Goal: Information Seeking & Learning: Learn about a topic

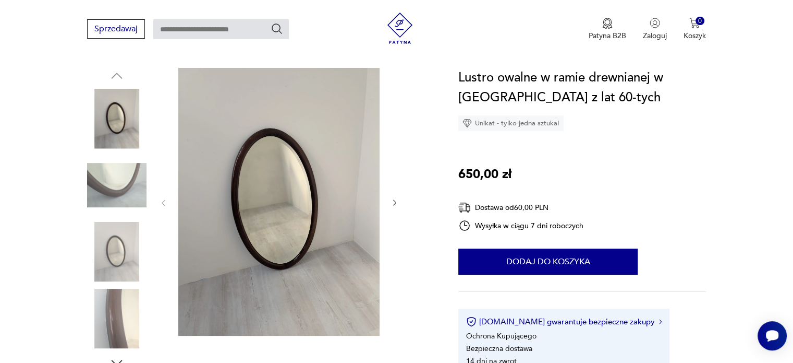
click at [405, 204] on div at bounding box center [260, 219] width 346 height 303
click at [383, 199] on div at bounding box center [279, 203] width 240 height 270
click at [392, 201] on icon "button" at bounding box center [395, 202] width 9 height 9
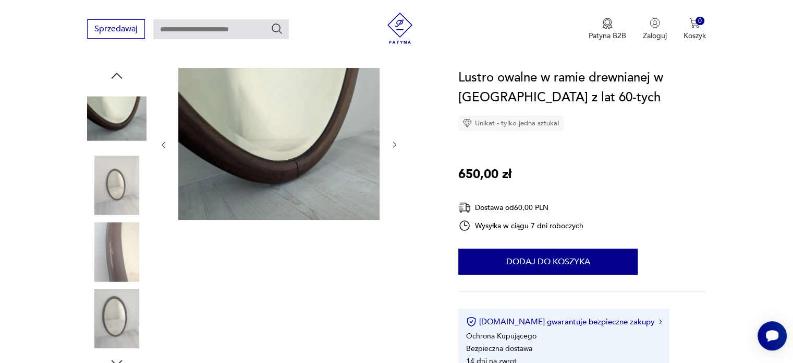
click at [395, 145] on icon "button" at bounding box center [395, 144] width 9 height 9
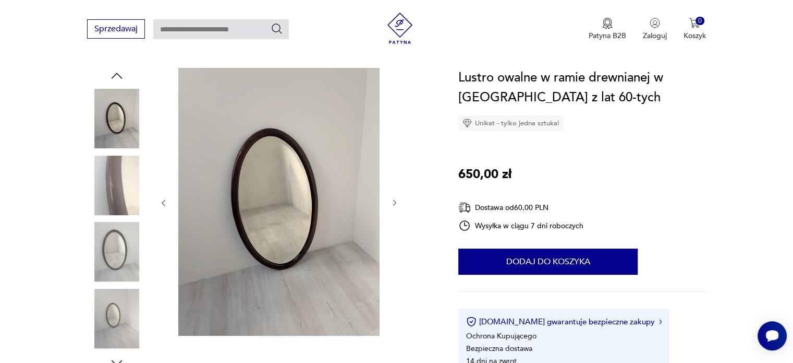
click at [394, 204] on icon "button" at bounding box center [395, 202] width 9 height 9
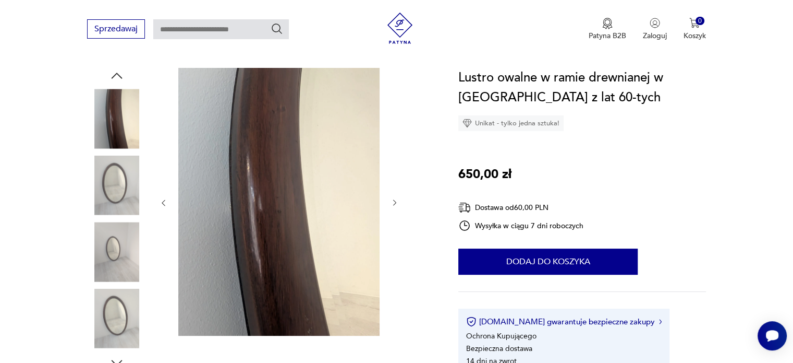
click at [395, 204] on icon "button" at bounding box center [395, 202] width 9 height 9
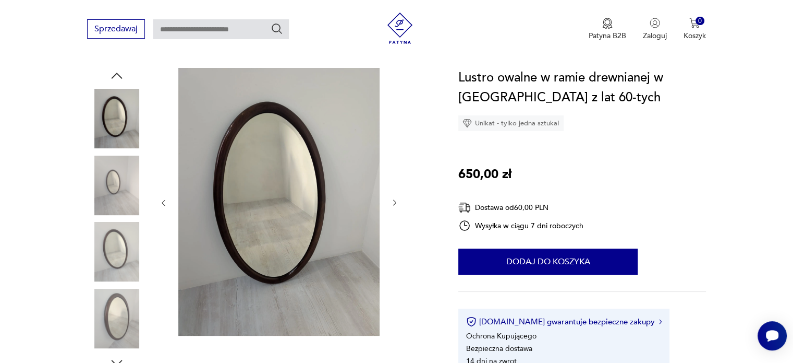
click at [396, 204] on icon "button" at bounding box center [395, 202] width 9 height 9
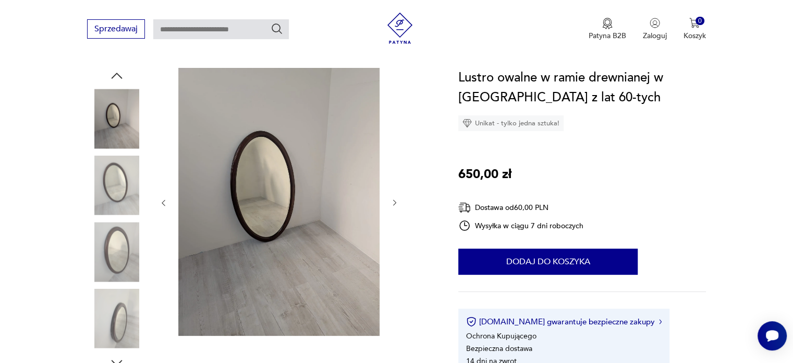
click at [395, 204] on icon "button" at bounding box center [395, 202] width 9 height 9
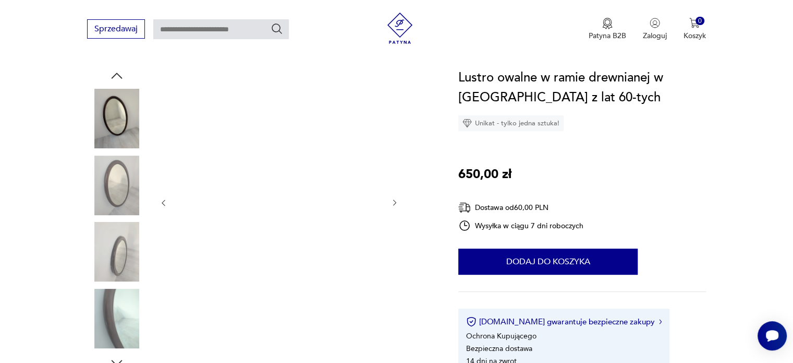
click at [395, 206] on icon "button" at bounding box center [395, 202] width 9 height 9
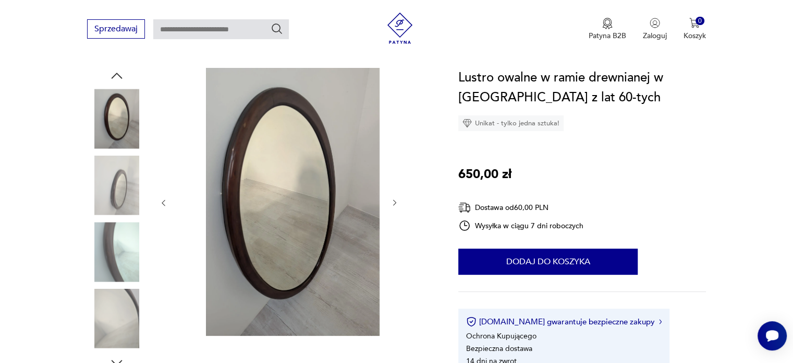
click at [396, 206] on icon "button" at bounding box center [395, 202] width 9 height 9
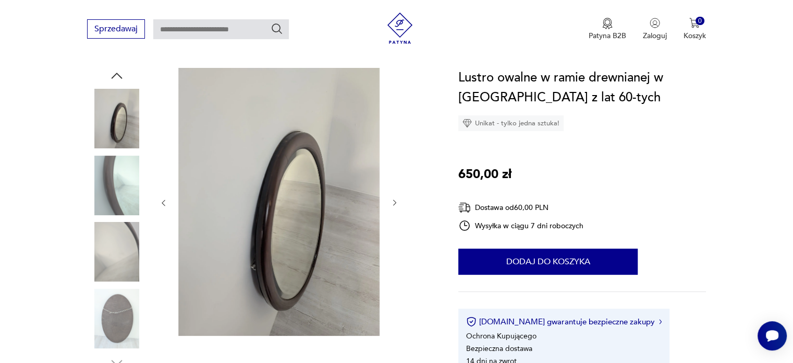
click at [396, 206] on icon "button" at bounding box center [395, 202] width 9 height 9
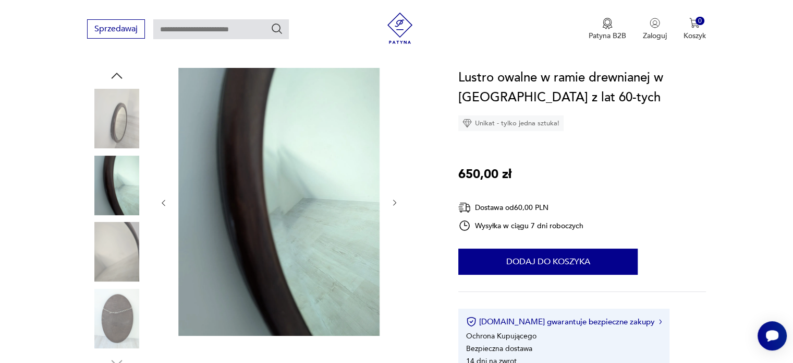
click at [396, 206] on icon "button" at bounding box center [395, 202] width 9 height 9
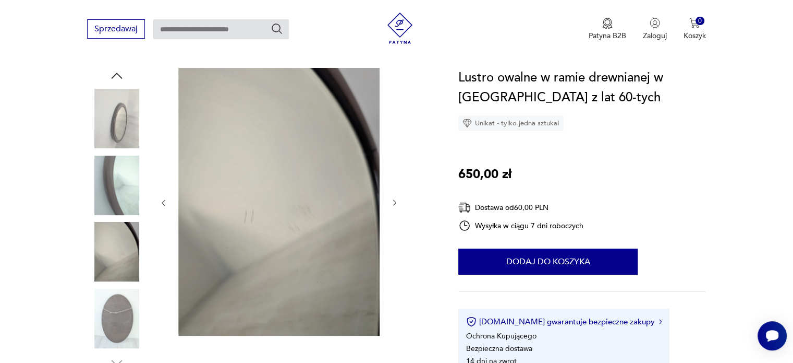
click at [396, 205] on icon "button" at bounding box center [395, 202] width 9 height 9
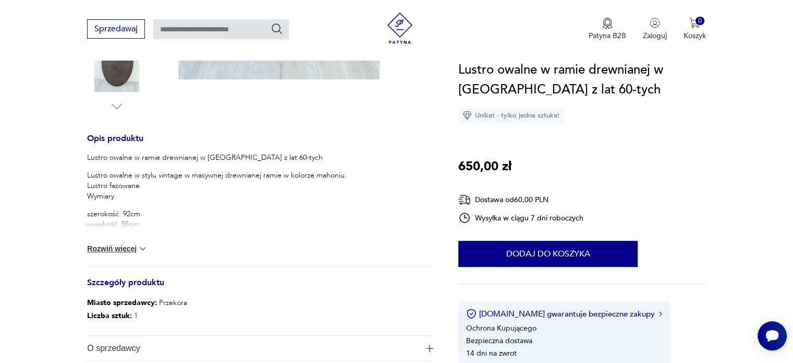
scroll to position [417, 0]
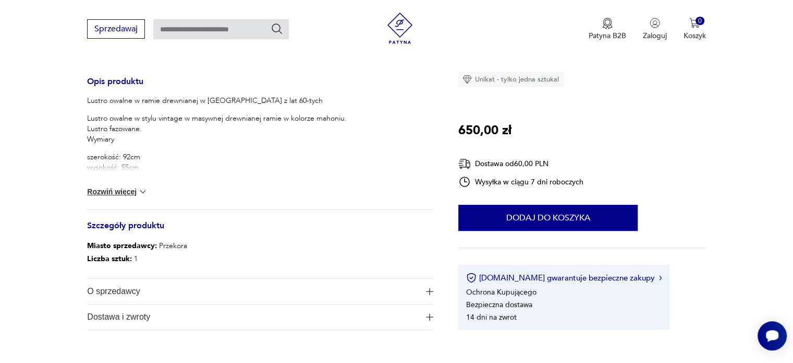
click at [147, 181] on div "Lustro owalne w ramie drewnianej w mahoniu z lat 60-tych Lustro owalne w stylu …" at bounding box center [260, 152] width 346 height 114
click at [123, 191] on button "Rozwiń więcej" at bounding box center [117, 191] width 61 height 10
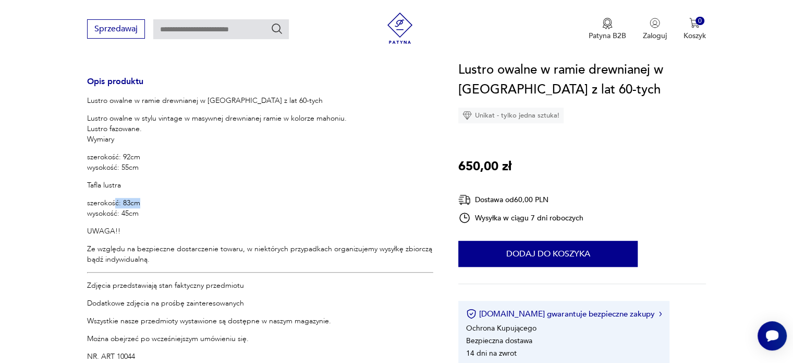
drag, startPoint x: 116, startPoint y: 199, endPoint x: 153, endPoint y: 210, distance: 39.1
click at [149, 206] on p "szerokość: 83cm wysokość: 45cm" at bounding box center [260, 208] width 346 height 21
drag, startPoint x: 161, startPoint y: 214, endPoint x: 148, endPoint y: 219, distance: 13.4
click at [159, 216] on p "szerokość: 83cm wysokość: 45cm" at bounding box center [260, 208] width 346 height 21
drag, startPoint x: 148, startPoint y: 219, endPoint x: 114, endPoint y: 178, distance: 53.7
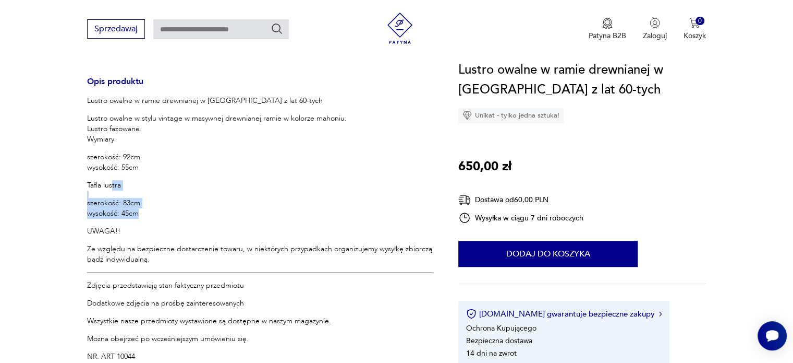
click at [113, 179] on div "Lustro owalne w ramie drewnianej w mahoniu z lat 60-tych Lustro owalne w stylu …" at bounding box center [260, 228] width 346 height 266
click at [145, 168] on p "szerokość: 92cm wysokość: 55cm" at bounding box center [260, 162] width 346 height 21
drag, startPoint x: 144, startPoint y: 168, endPoint x: 130, endPoint y: 156, distance: 18.8
click at [123, 150] on div "Lustro owalne w ramie drewnianej w mahoniu z lat 60-tych Lustro owalne w stylu …" at bounding box center [260, 228] width 346 height 266
click at [184, 190] on div "Lustro owalne w ramie drewnianej w mahoniu z lat 60-tych Lustro owalne w stylu …" at bounding box center [260, 228] width 346 height 266
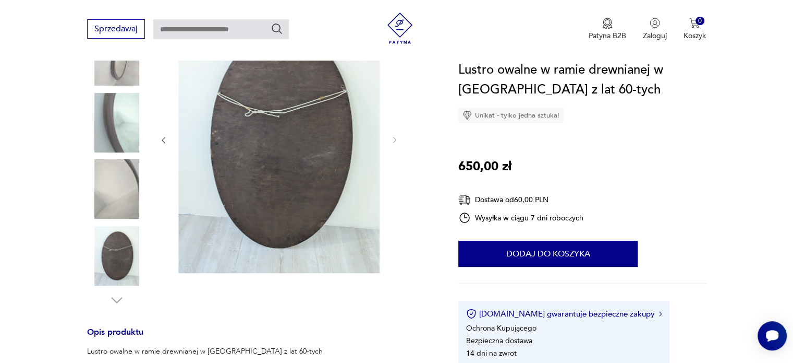
scroll to position [156, 0]
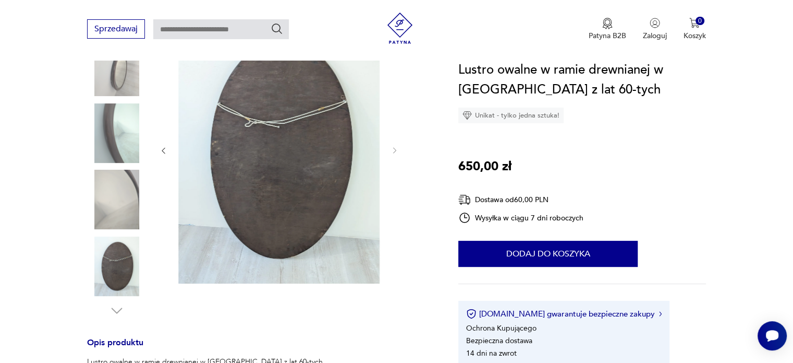
click at [104, 137] on img at bounding box center [116, 132] width 59 height 59
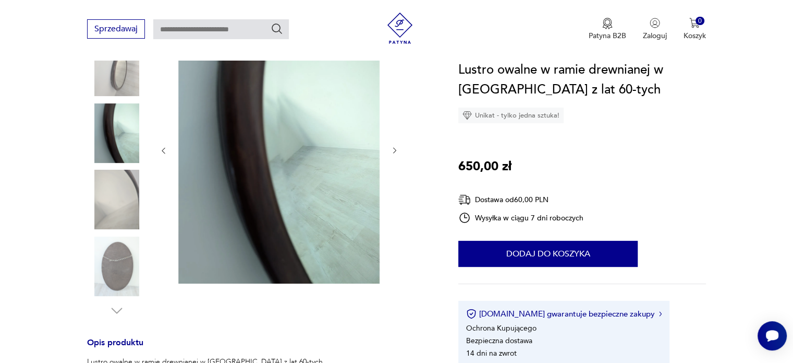
click at [124, 233] on div at bounding box center [116, 167] width 59 height 261
click at [134, 260] on img at bounding box center [116, 265] width 59 height 59
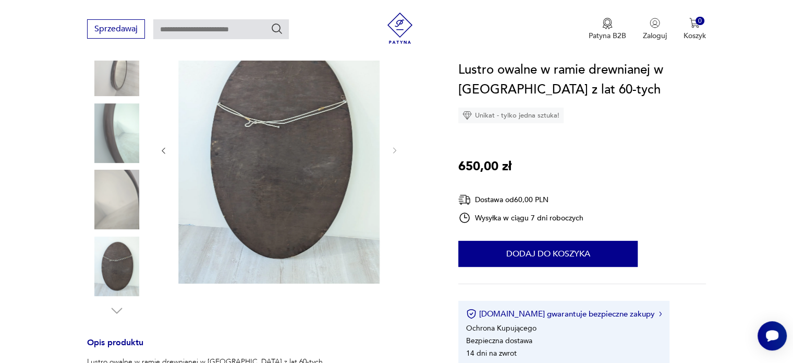
click at [127, 210] on img at bounding box center [116, 199] width 59 height 59
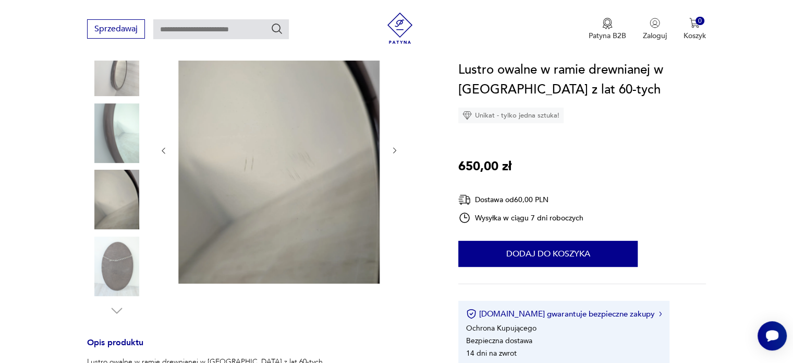
click at [130, 130] on img at bounding box center [116, 132] width 59 height 59
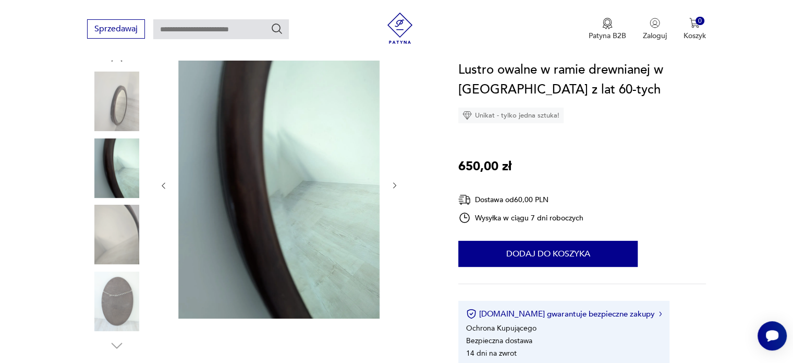
scroll to position [104, 0]
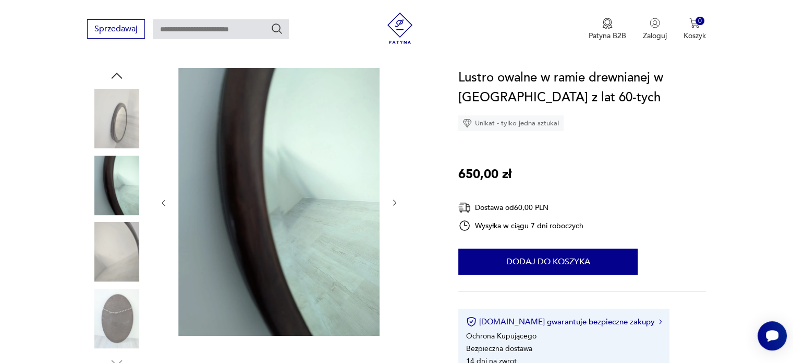
click at [123, 131] on img at bounding box center [116, 118] width 59 height 59
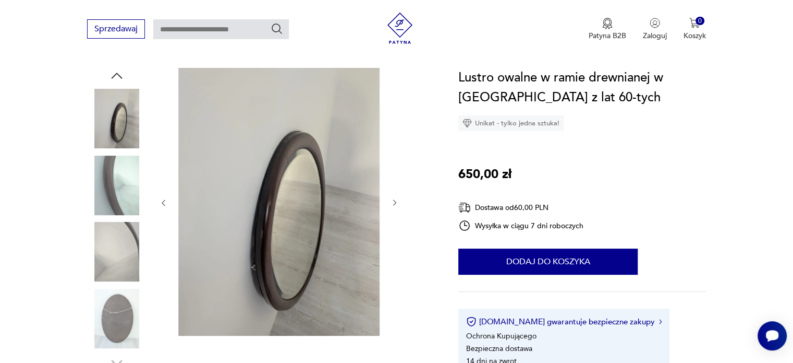
click at [400, 202] on div at bounding box center [260, 219] width 346 height 303
click at [123, 72] on icon "button" at bounding box center [117, 76] width 16 height 16
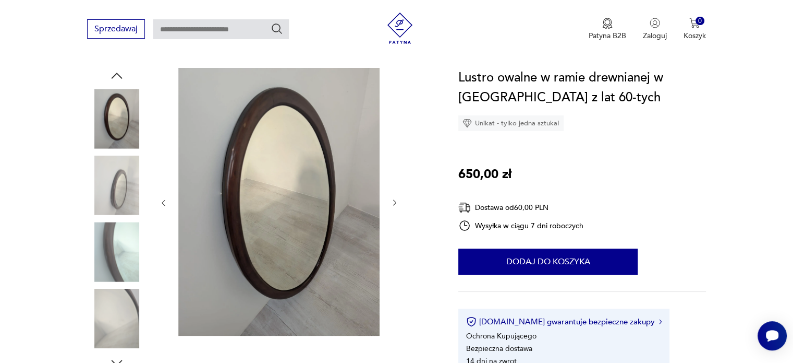
click at [127, 131] on img at bounding box center [116, 118] width 59 height 59
click at [332, 221] on img at bounding box center [278, 202] width 201 height 268
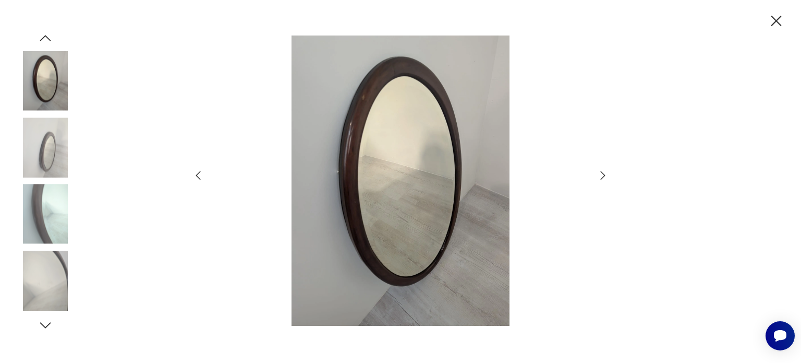
click at [526, 142] on img at bounding box center [400, 180] width 371 height 290
click at [782, 18] on icon "button" at bounding box center [776, 21] width 18 height 18
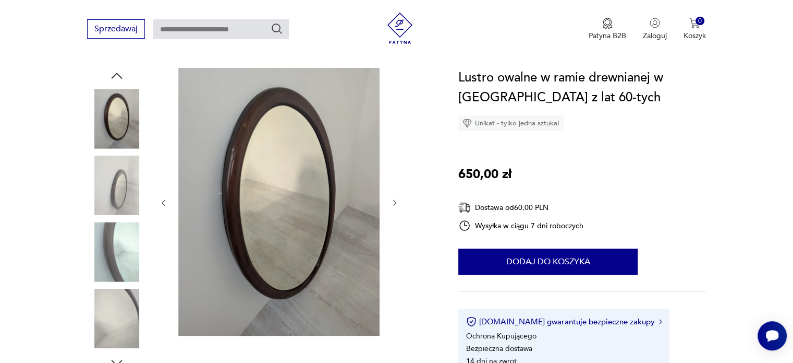
click at [395, 202] on icon "button" at bounding box center [395, 202] width 9 height 9
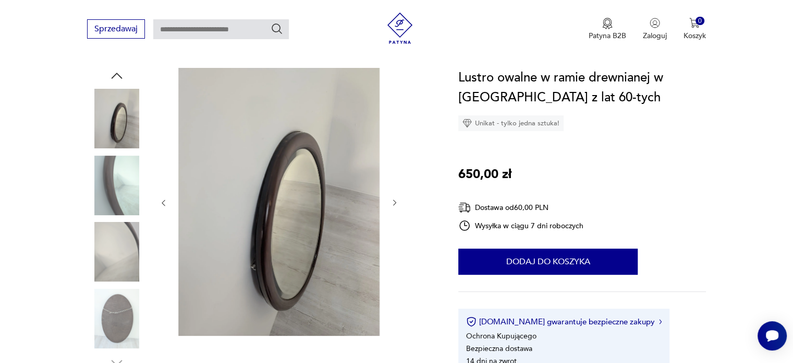
click at [395, 202] on icon "button" at bounding box center [395, 202] width 9 height 9
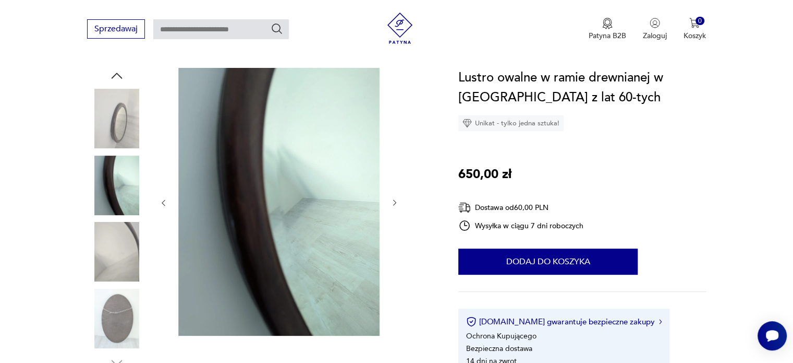
click at [395, 202] on icon "button" at bounding box center [395, 202] width 9 height 9
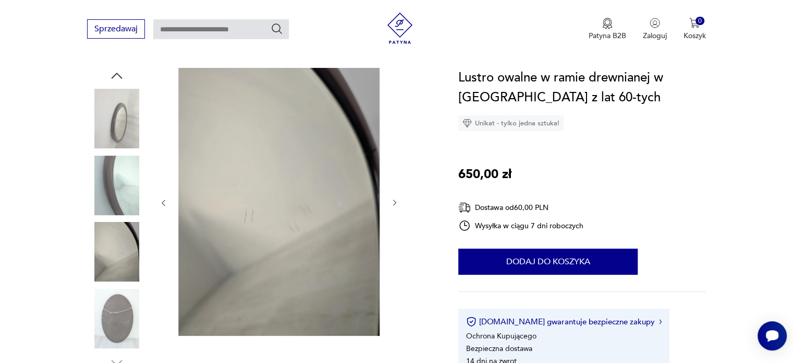
click at [395, 202] on icon "button" at bounding box center [395, 202] width 9 height 9
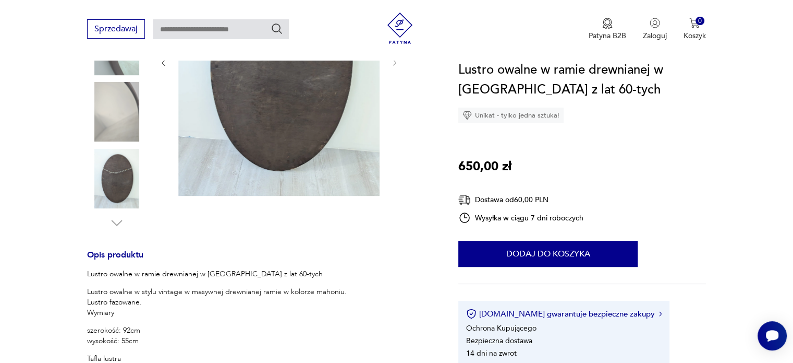
scroll to position [0, 0]
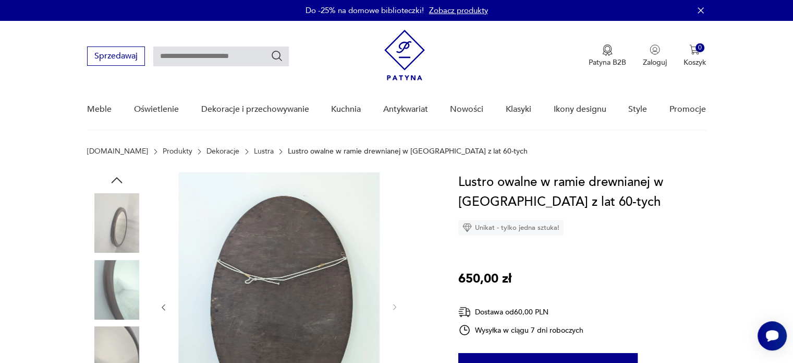
click at [127, 229] on img at bounding box center [116, 222] width 59 height 59
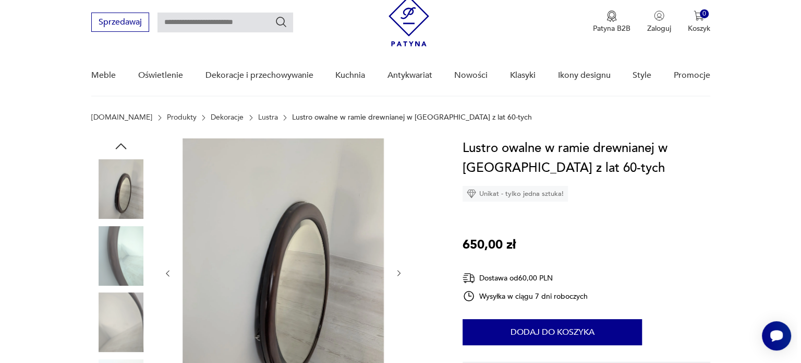
scroll to position [52, 0]
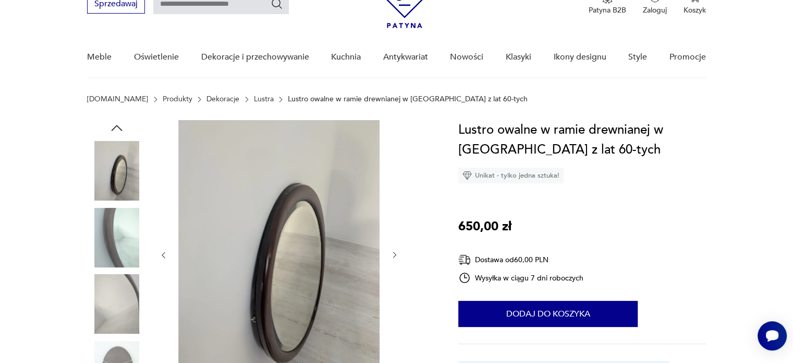
click at [394, 247] on div at bounding box center [279, 255] width 240 height 270
click at [393, 253] on icon "button" at bounding box center [395, 254] width 9 height 9
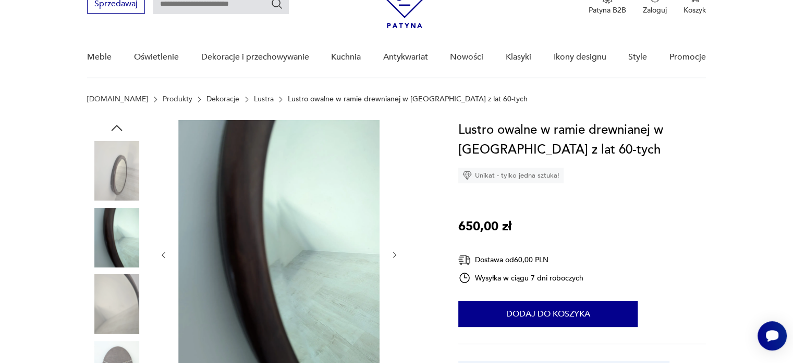
click at [392, 254] on icon "button" at bounding box center [395, 254] width 9 height 9
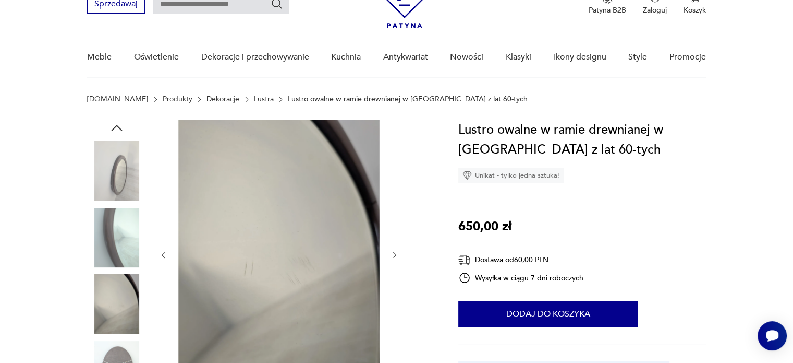
click at [392, 254] on icon "button" at bounding box center [395, 254] width 9 height 9
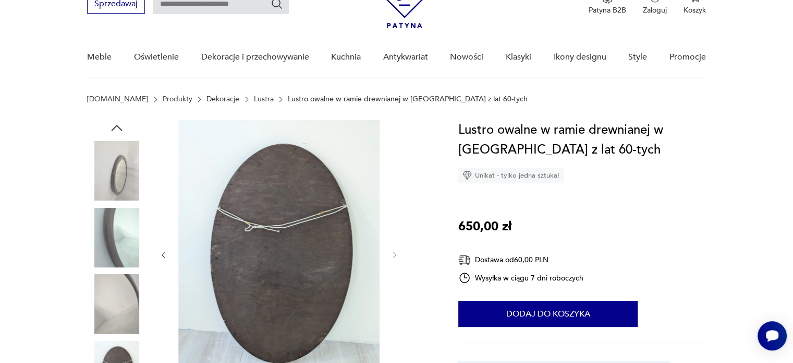
click at [307, 246] on img at bounding box center [278, 254] width 201 height 268
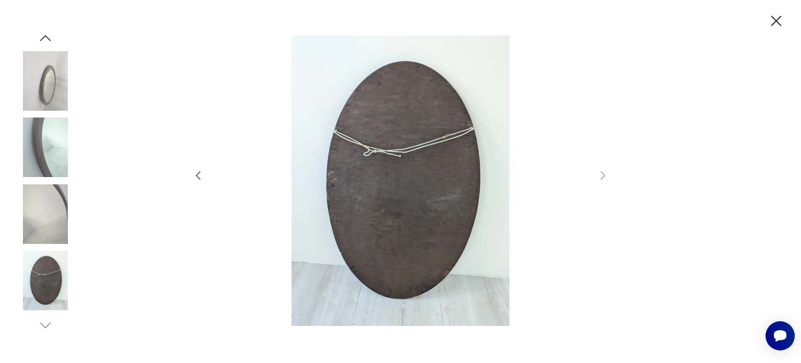
click at [40, 148] on img at bounding box center [45, 146] width 59 height 59
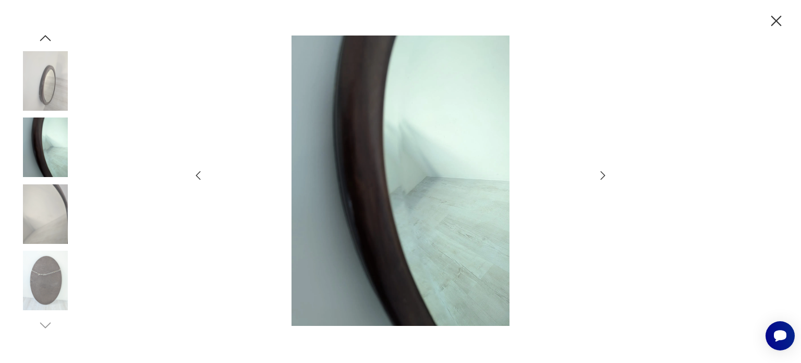
click at [46, 90] on img at bounding box center [45, 80] width 59 height 59
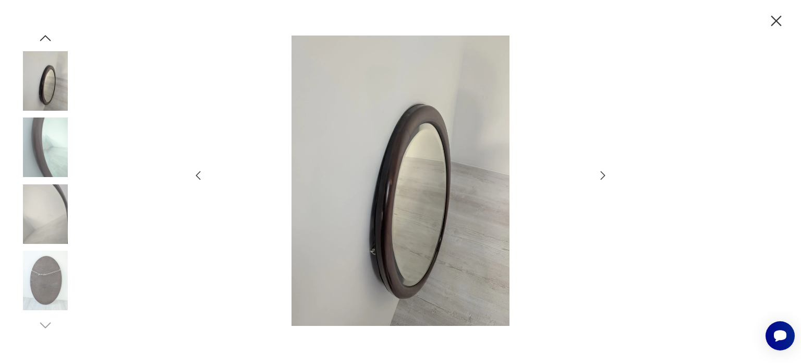
click at [647, 180] on div at bounding box center [400, 181] width 801 height 363
click at [778, 23] on icon "button" at bounding box center [777, 21] width 10 height 10
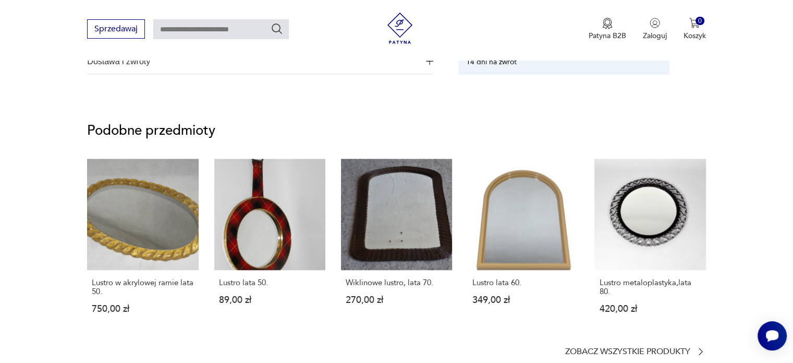
scroll to position [862, 0]
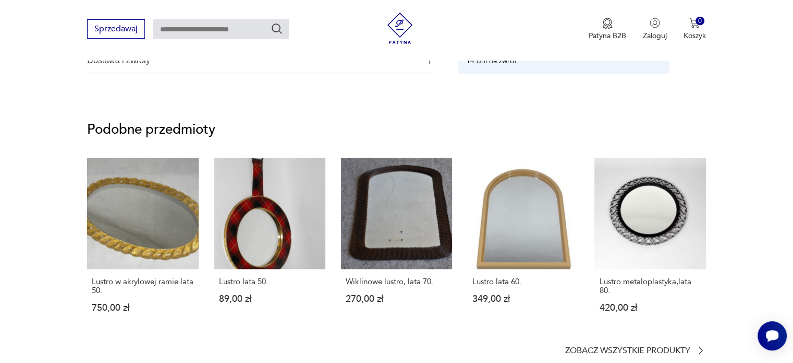
click at [305, 61] on span "Dostawa i zwroty" at bounding box center [253, 59] width 332 height 25
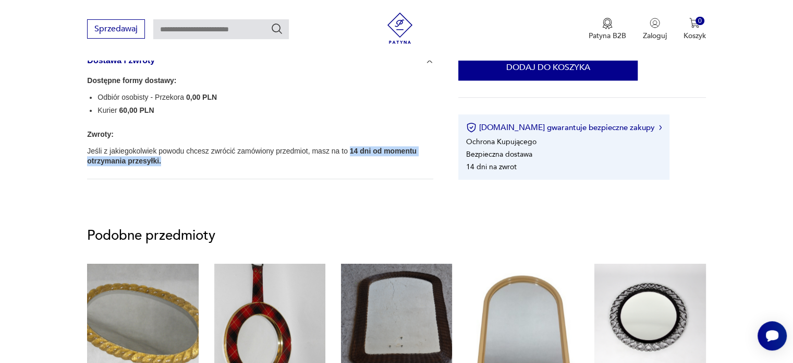
drag, startPoint x: 348, startPoint y: 149, endPoint x: 359, endPoint y: 162, distance: 17.1
click at [359, 162] on p "Jeśli z jakiegokolwiek powodu chcesz zwrócić zamówiony przedmiot, masz na to 14…" at bounding box center [260, 156] width 346 height 20
click at [360, 167] on div "Dostępne formy dostawy: Odbiór osobisty - Przekora 0,00 PLN Kurier 60,00 PLN Zw…" at bounding box center [260, 126] width 346 height 106
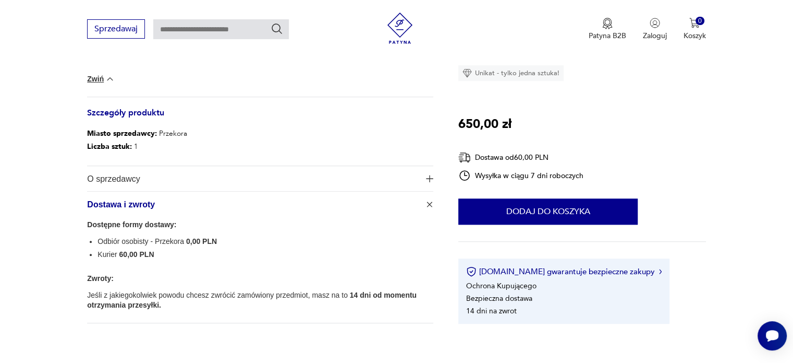
scroll to position [666, 0]
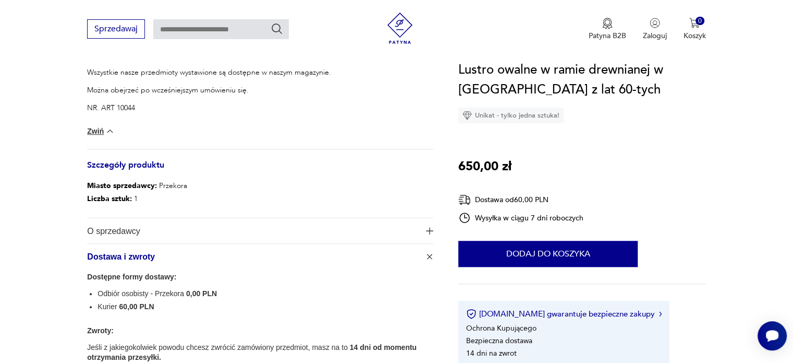
click at [169, 230] on span "O sprzedawcy" at bounding box center [253, 230] width 332 height 25
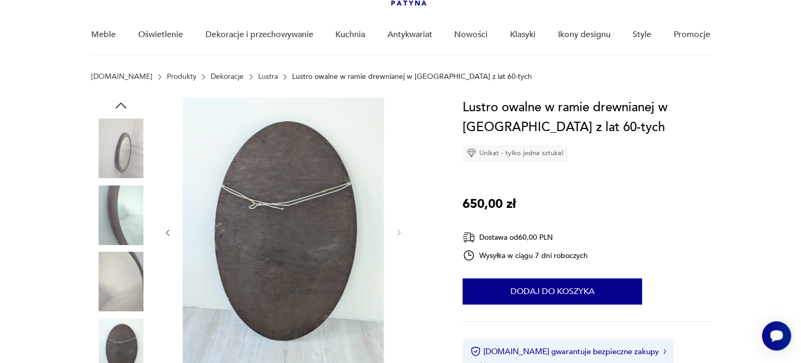
scroll to position [75, 0]
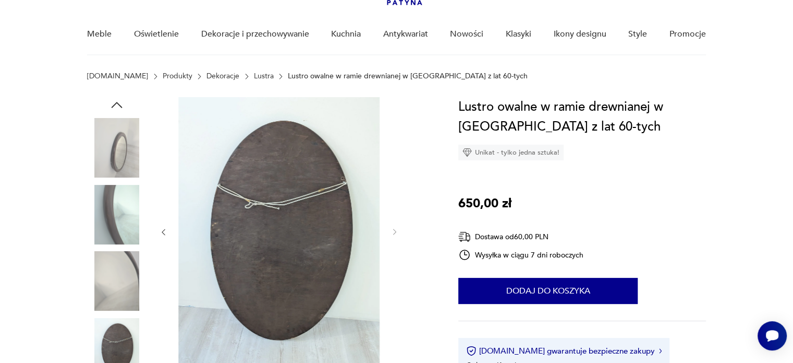
click at [122, 242] on img at bounding box center [116, 214] width 59 height 59
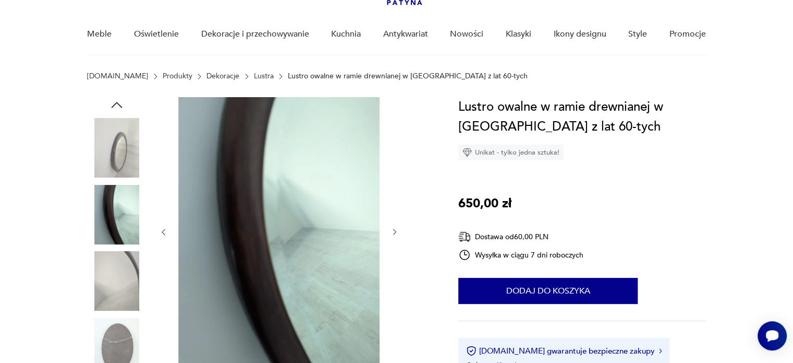
click at [123, 264] on img at bounding box center [116, 280] width 59 height 59
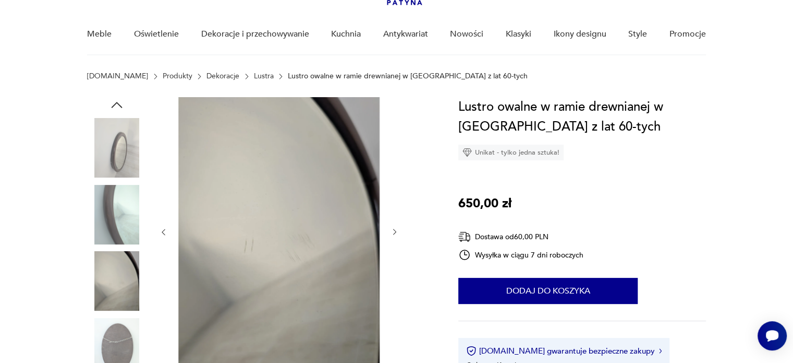
click at [128, 133] on img at bounding box center [116, 147] width 59 height 59
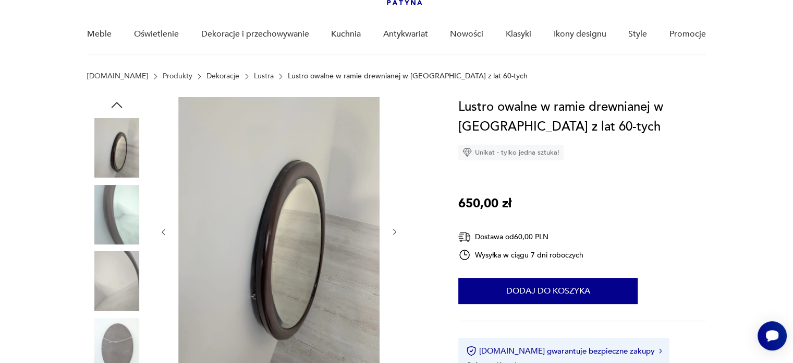
click at [132, 279] on img at bounding box center [116, 280] width 59 height 59
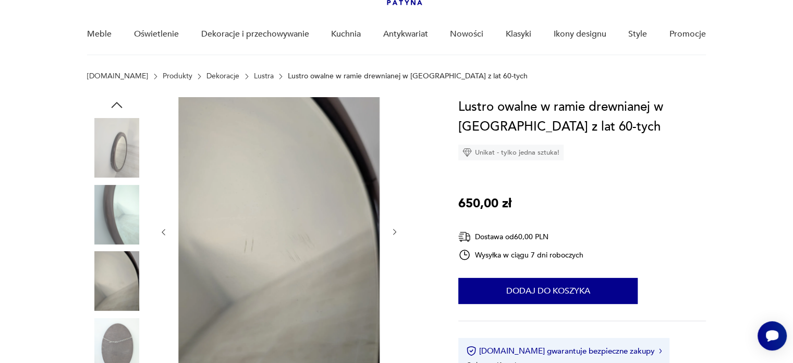
click at [278, 296] on img at bounding box center [278, 231] width 201 height 268
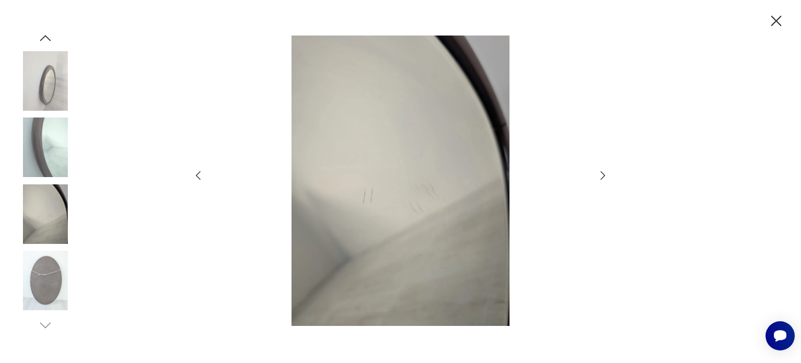
click at [33, 68] on img at bounding box center [45, 80] width 59 height 59
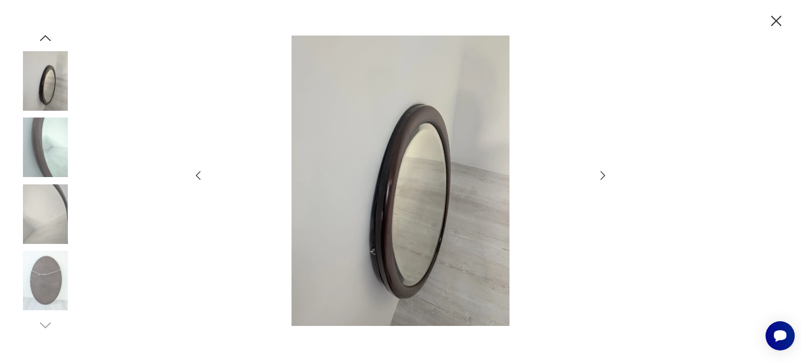
click at [62, 145] on img at bounding box center [45, 146] width 59 height 59
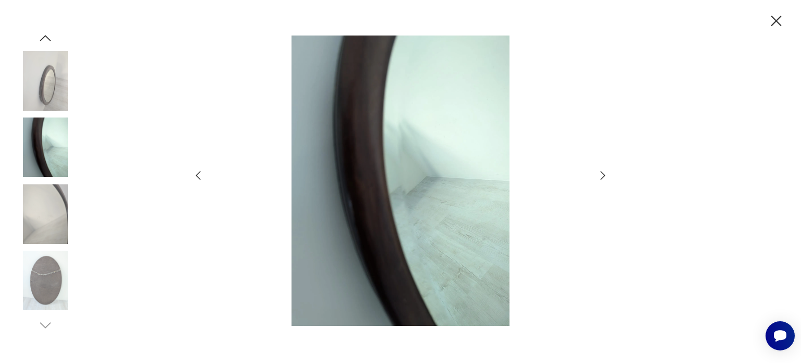
click at [54, 100] on img at bounding box center [45, 80] width 59 height 59
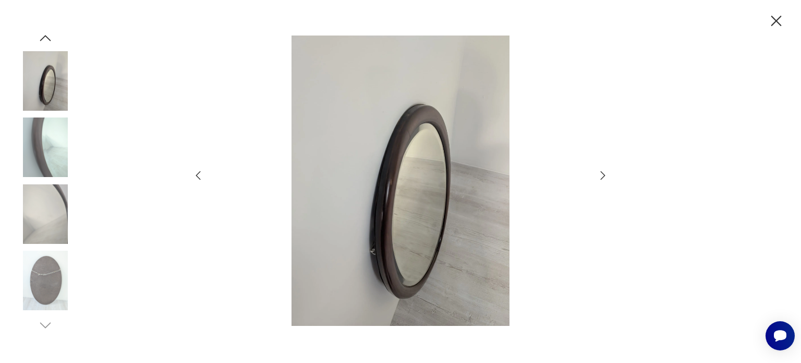
click at [594, 170] on div at bounding box center [400, 181] width 417 height 292
click at [600, 175] on icon "button" at bounding box center [603, 175] width 13 height 13
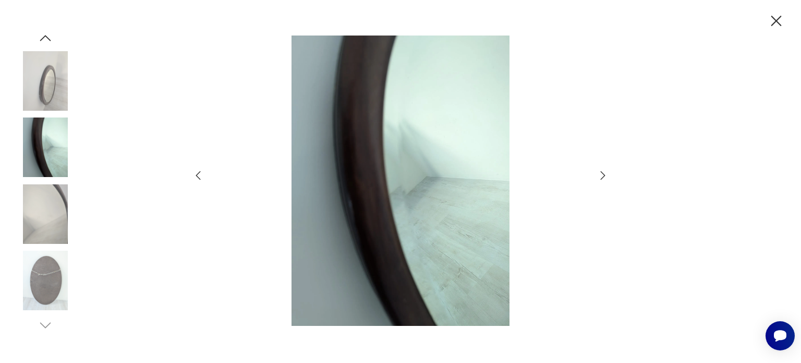
click at [600, 175] on icon "button" at bounding box center [603, 175] width 13 height 13
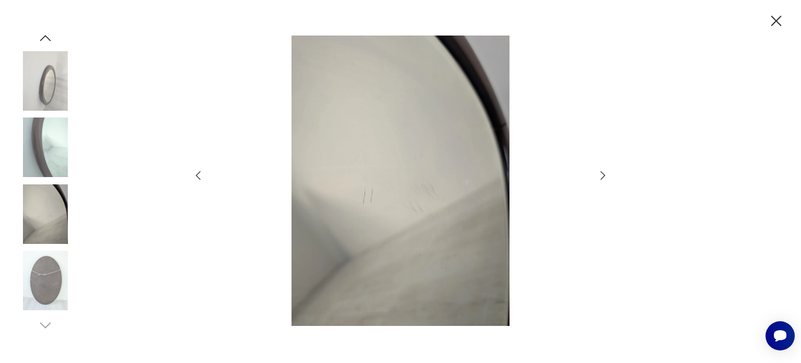
click at [600, 175] on icon "button" at bounding box center [603, 175] width 13 height 13
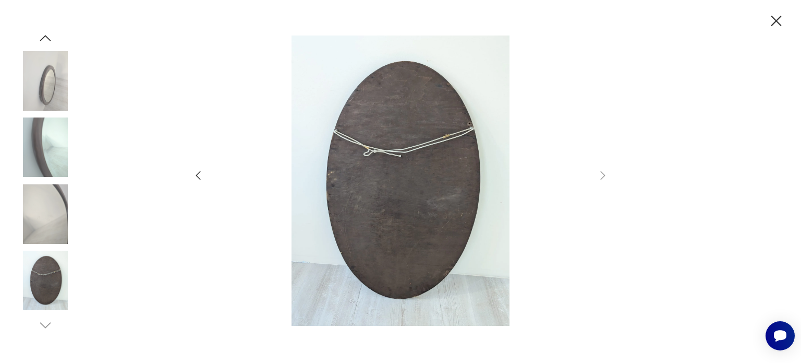
click at [785, 31] on div at bounding box center [400, 181] width 801 height 363
click at [782, 23] on icon "button" at bounding box center [776, 21] width 18 height 18
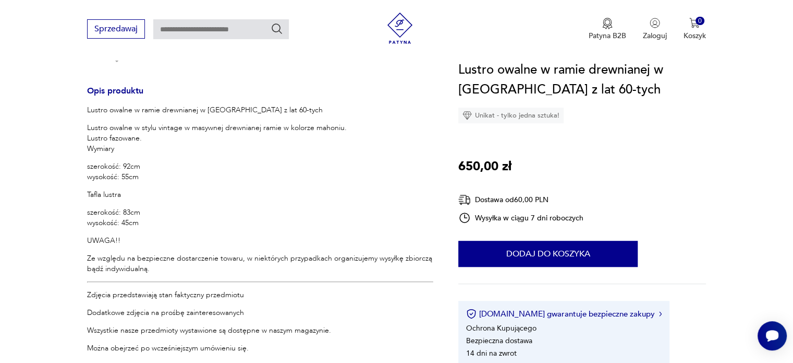
scroll to position [406, 0]
drag, startPoint x: 122, startPoint y: 168, endPoint x: 140, endPoint y: 173, distance: 18.9
click at [140, 173] on p "szerokość: 92cm wysokość: 55cm" at bounding box center [260, 173] width 346 height 21
click at [173, 196] on p "Tafla lustra" at bounding box center [260, 196] width 346 height 10
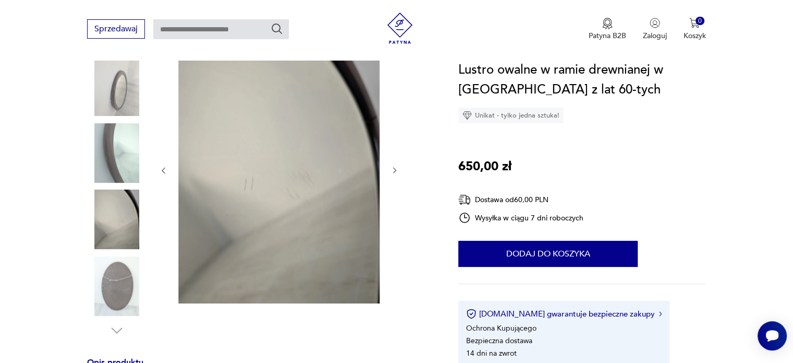
scroll to position [138, 0]
click at [115, 106] on img at bounding box center [116, 84] width 59 height 59
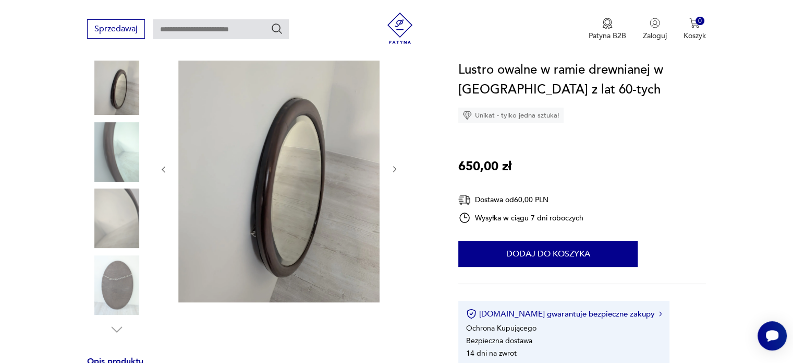
click at [127, 141] on img at bounding box center [116, 151] width 59 height 59
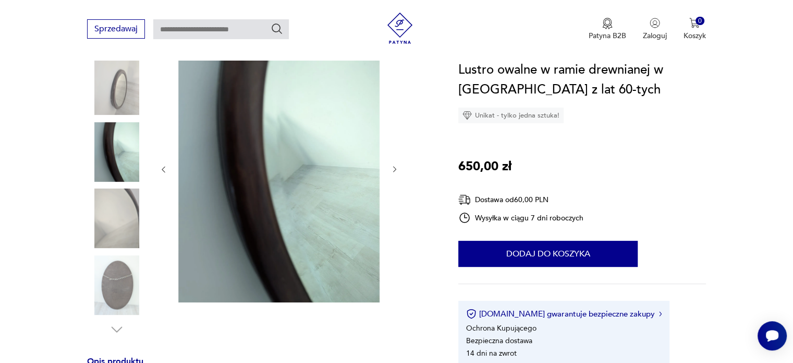
click at [128, 202] on img at bounding box center [116, 217] width 59 height 59
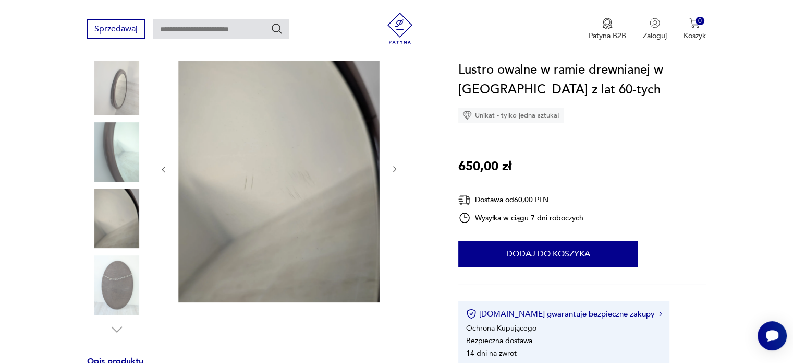
click at [116, 285] on img at bounding box center [116, 284] width 59 height 59
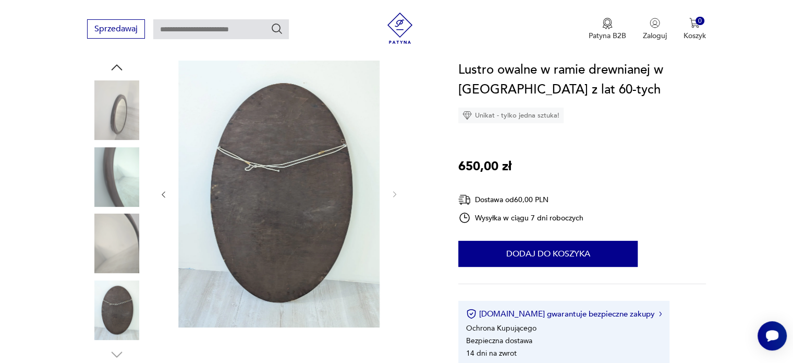
scroll to position [113, 0]
click at [129, 115] on img at bounding box center [116, 109] width 59 height 59
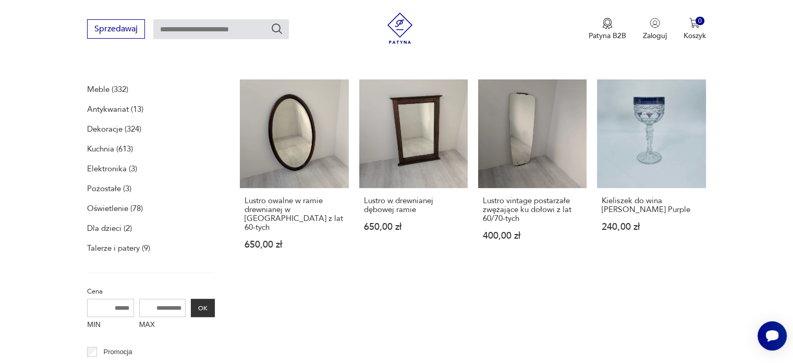
scroll to position [344, 0]
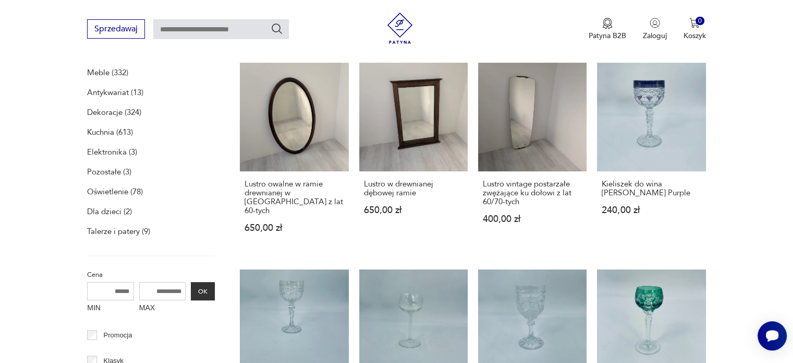
click at [108, 151] on p "Elektronika (3)" at bounding box center [112, 151] width 50 height 15
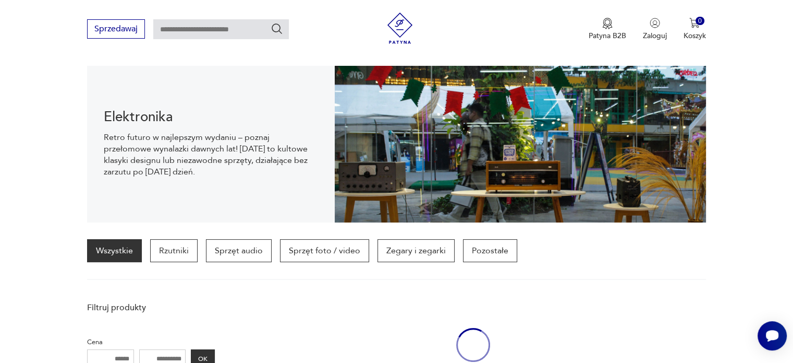
scroll to position [103, 0]
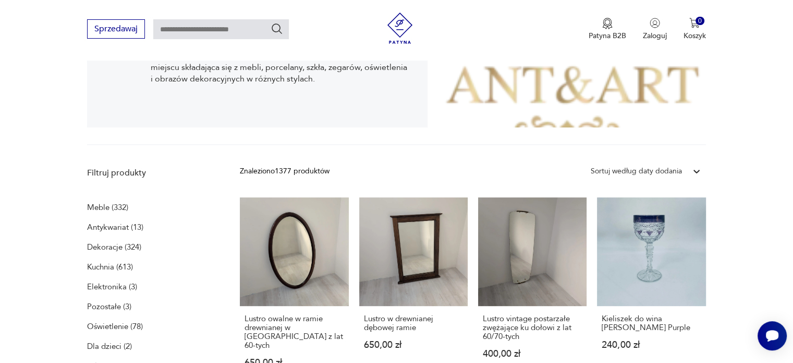
click at [111, 327] on p "Oświetlenie (78)" at bounding box center [115, 326] width 56 height 15
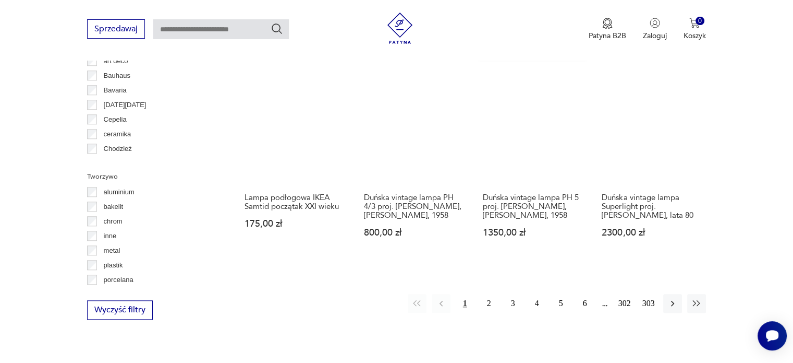
scroll to position [983, 0]
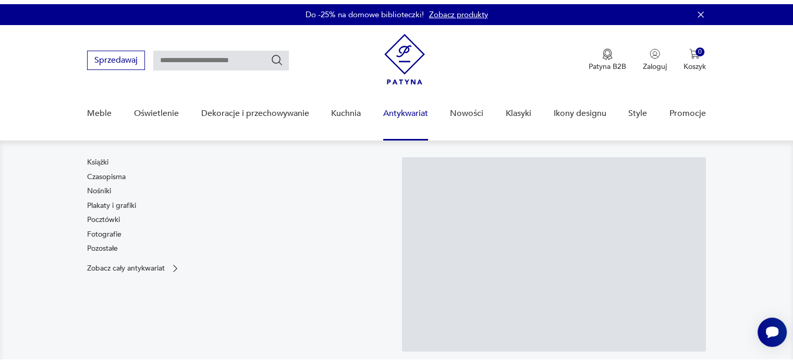
scroll to position [104, 0]
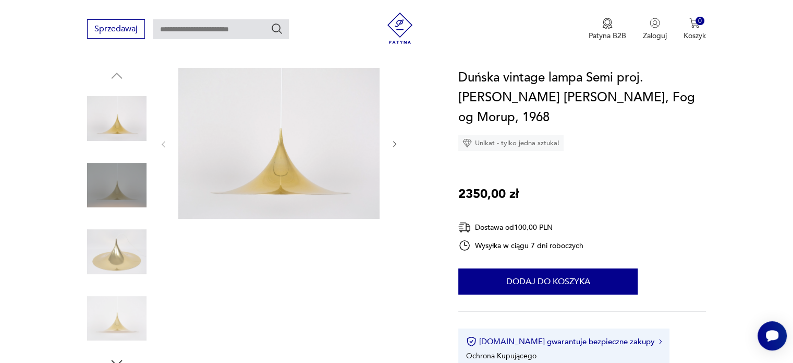
click at [394, 149] on button "button" at bounding box center [395, 144] width 9 height 10
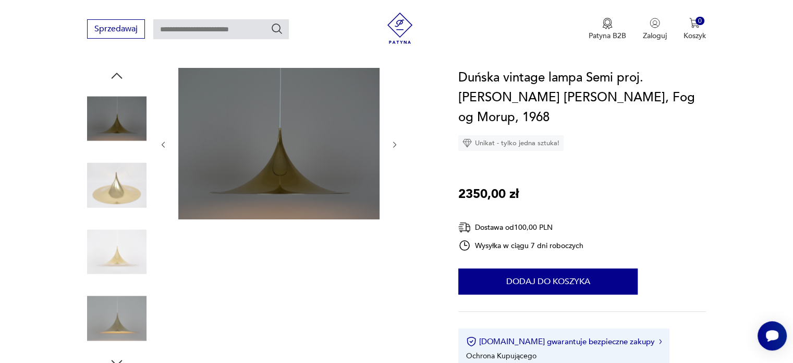
click at [394, 149] on button "button" at bounding box center [395, 144] width 9 height 10
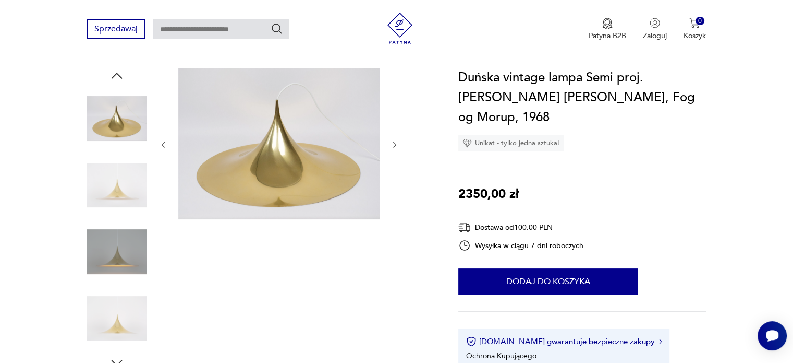
click at [394, 149] on button "button" at bounding box center [395, 144] width 9 height 10
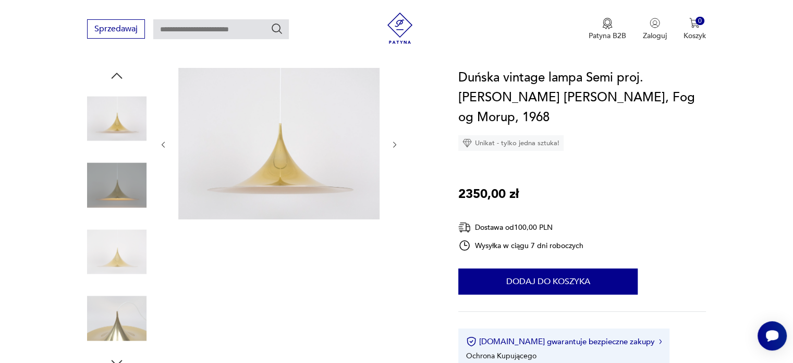
click at [394, 149] on button "button" at bounding box center [395, 144] width 9 height 10
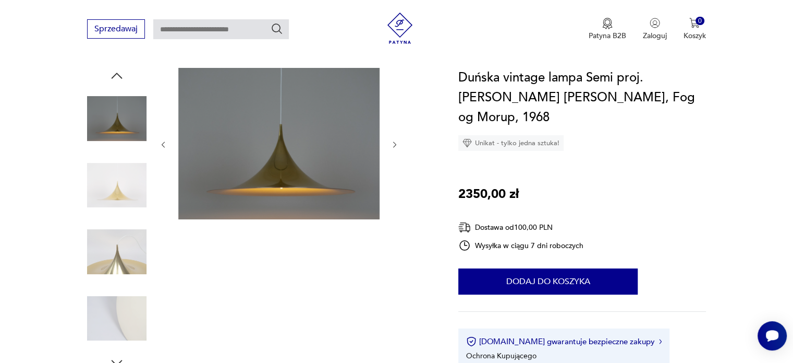
click at [394, 149] on button "button" at bounding box center [395, 144] width 9 height 10
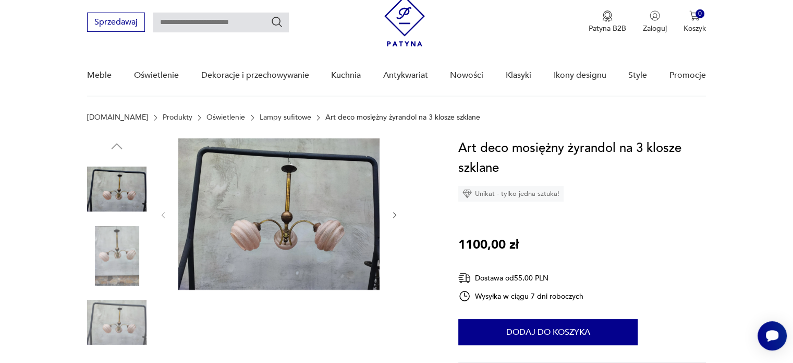
scroll to position [52, 0]
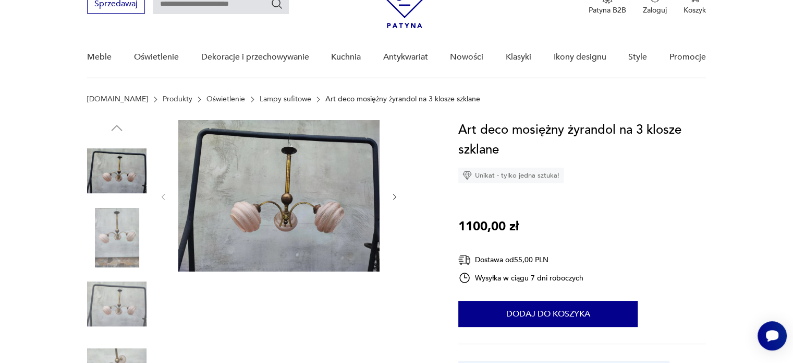
click at [390, 192] on div at bounding box center [279, 196] width 240 height 153
click at [392, 197] on icon "button" at bounding box center [395, 196] width 9 height 9
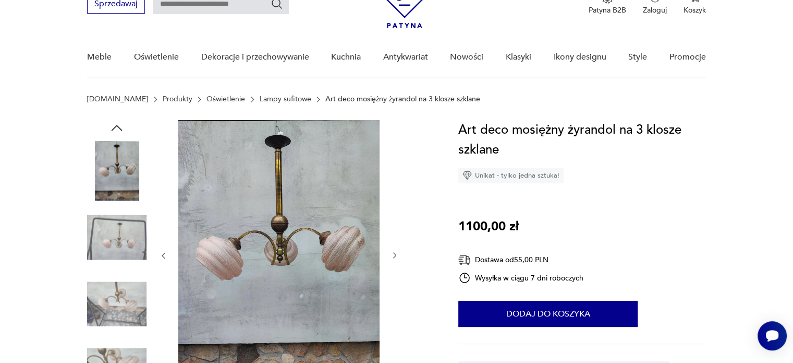
click at [393, 255] on icon "button" at bounding box center [395, 255] width 9 height 9
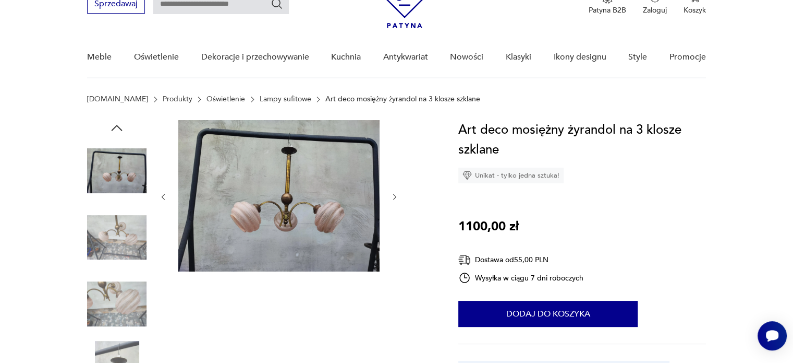
click at [401, 192] on div at bounding box center [260, 271] width 346 height 303
click at [392, 197] on icon "button" at bounding box center [395, 196] width 9 height 9
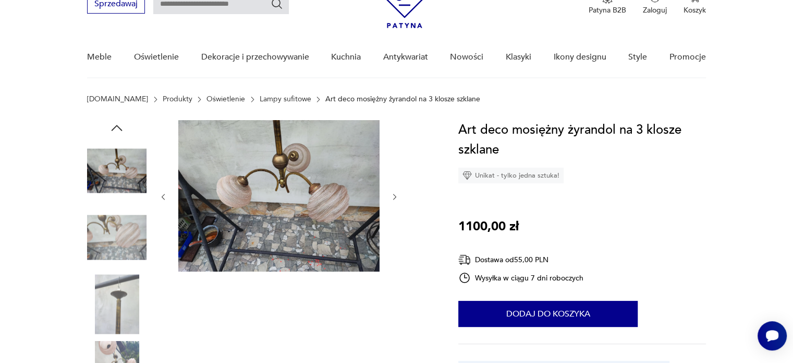
click at [393, 197] on icon "button" at bounding box center [395, 196] width 9 height 9
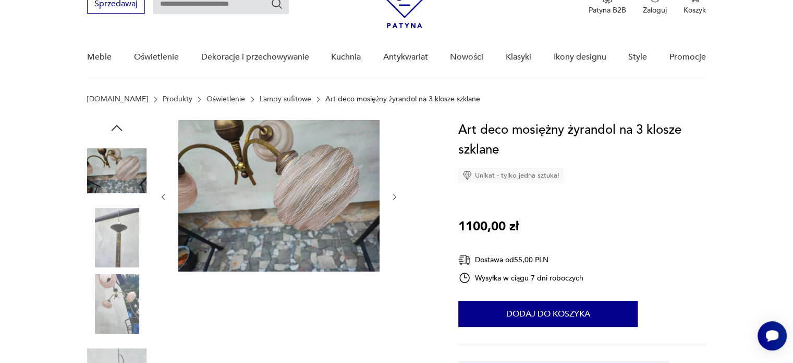
click at [393, 197] on icon "button" at bounding box center [395, 196] width 9 height 9
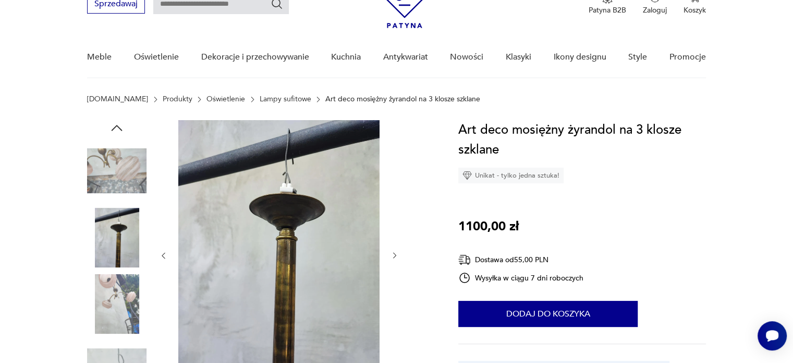
click at [393, 260] on button "button" at bounding box center [395, 255] width 9 height 10
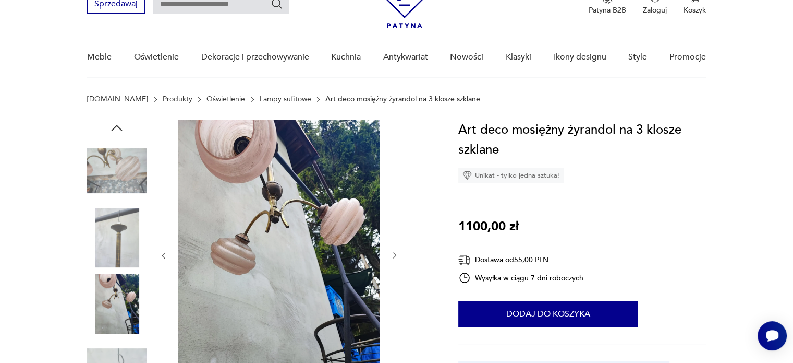
click at [393, 256] on icon "button" at bounding box center [395, 255] width 9 height 9
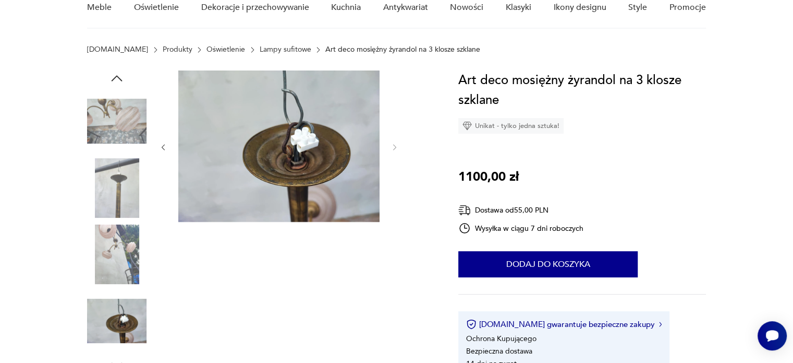
scroll to position [104, 0]
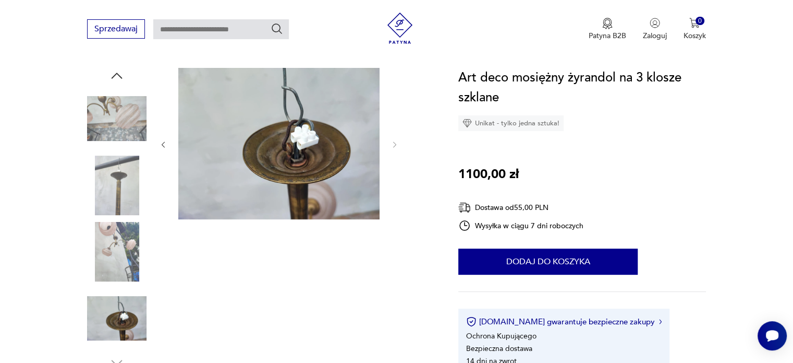
click at [91, 114] on img at bounding box center [116, 118] width 59 height 59
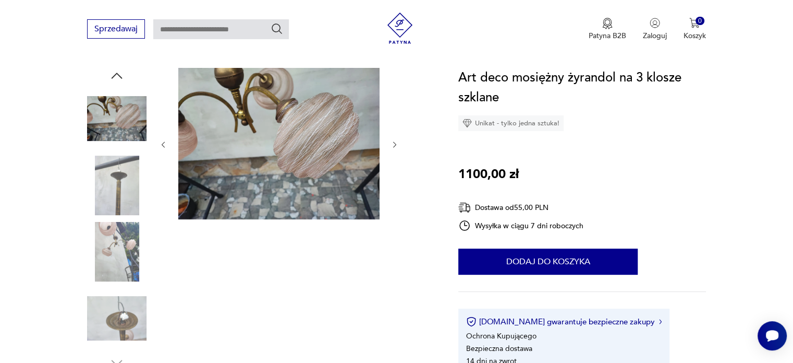
scroll to position [52, 0]
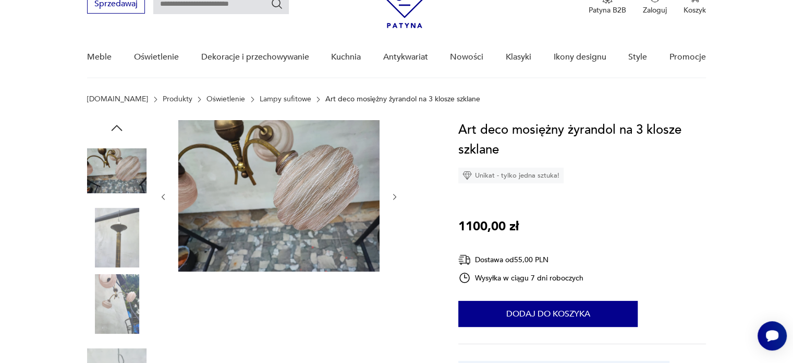
click at [166, 195] on icon "button" at bounding box center [163, 196] width 9 height 9
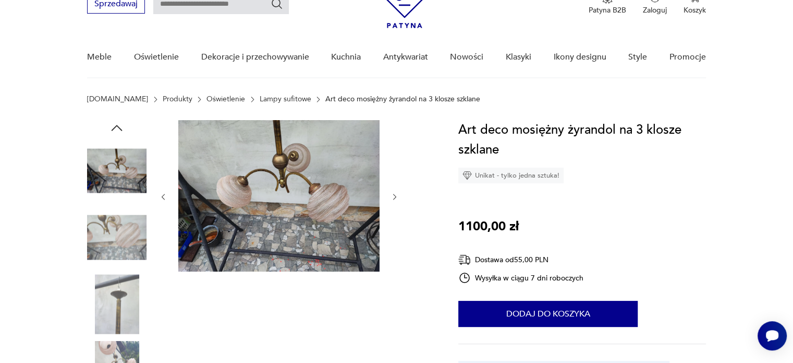
click at [396, 199] on icon "button" at bounding box center [395, 196] width 9 height 9
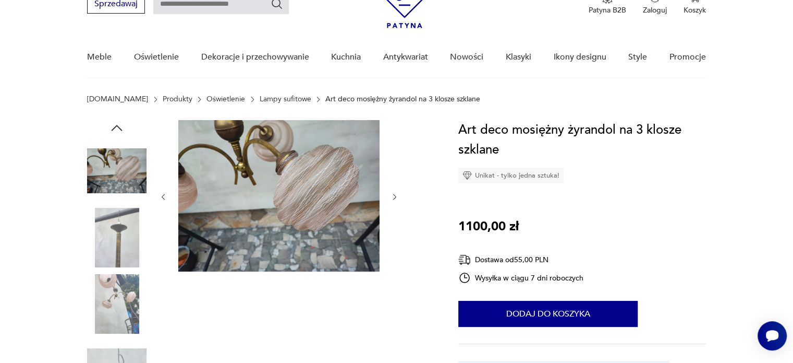
click at [396, 199] on icon "button" at bounding box center [395, 196] width 9 height 9
click at [396, 199] on div at bounding box center [279, 196] width 240 height 153
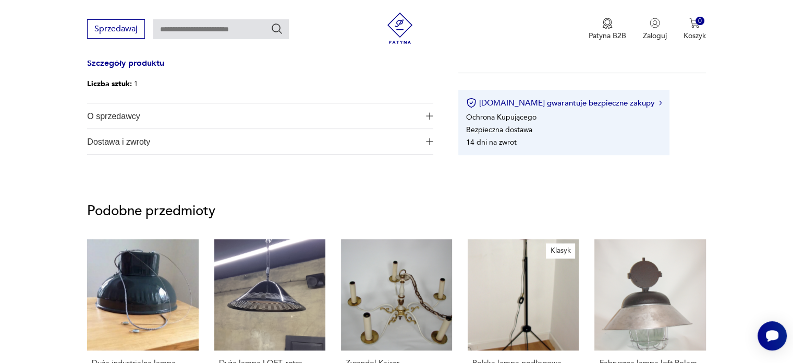
scroll to position [469, 0]
